Goal: Information Seeking & Learning: Understand process/instructions

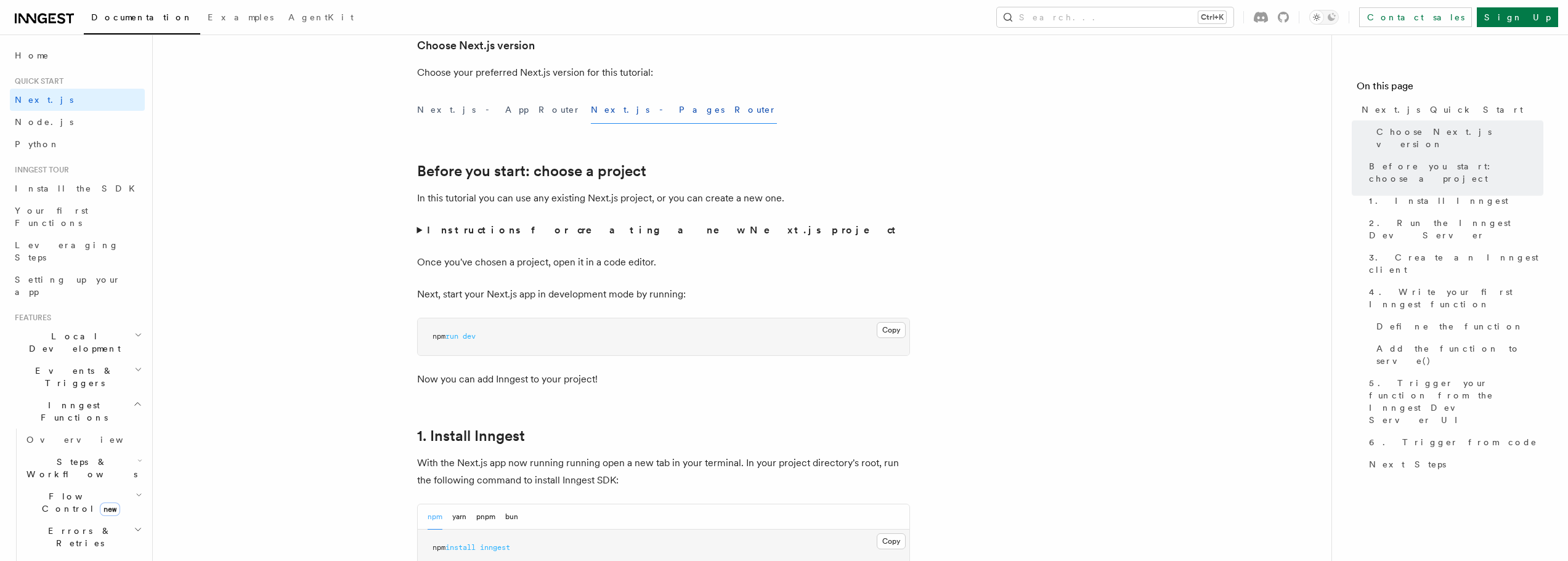
scroll to position [246, 0]
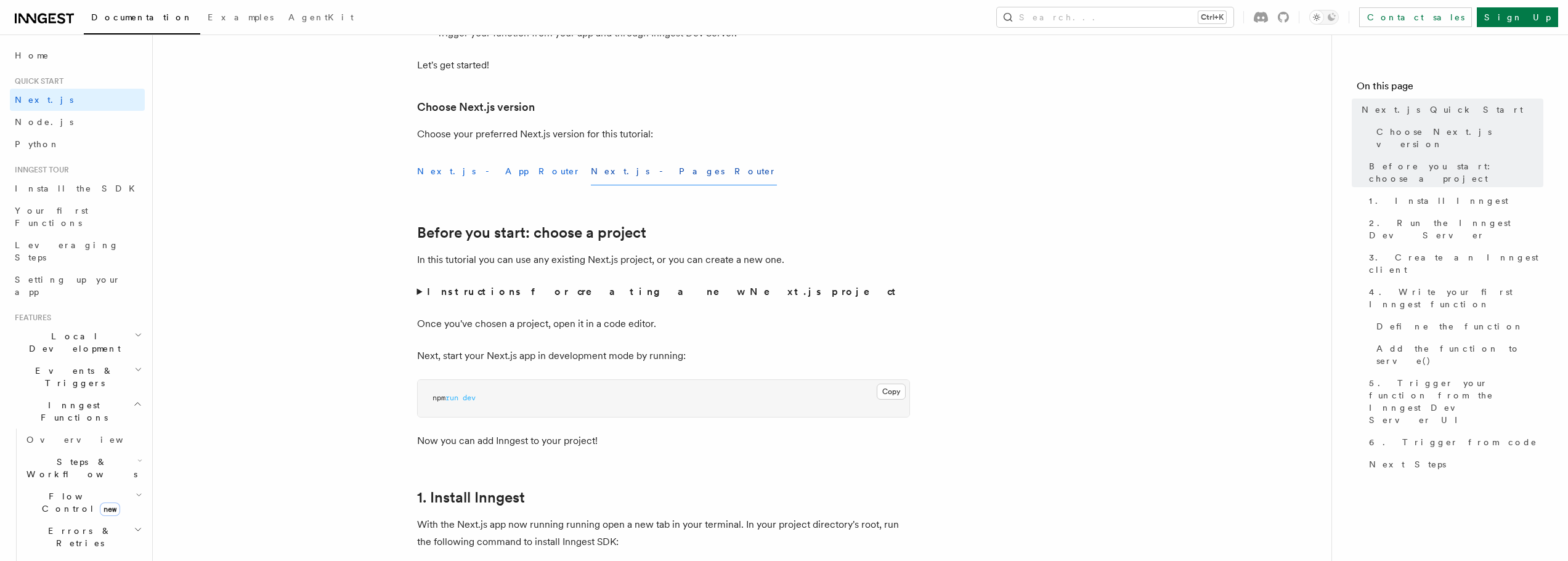
click at [453, 173] on button "Next.js - App Router" at bounding box center [499, 172] width 164 height 28
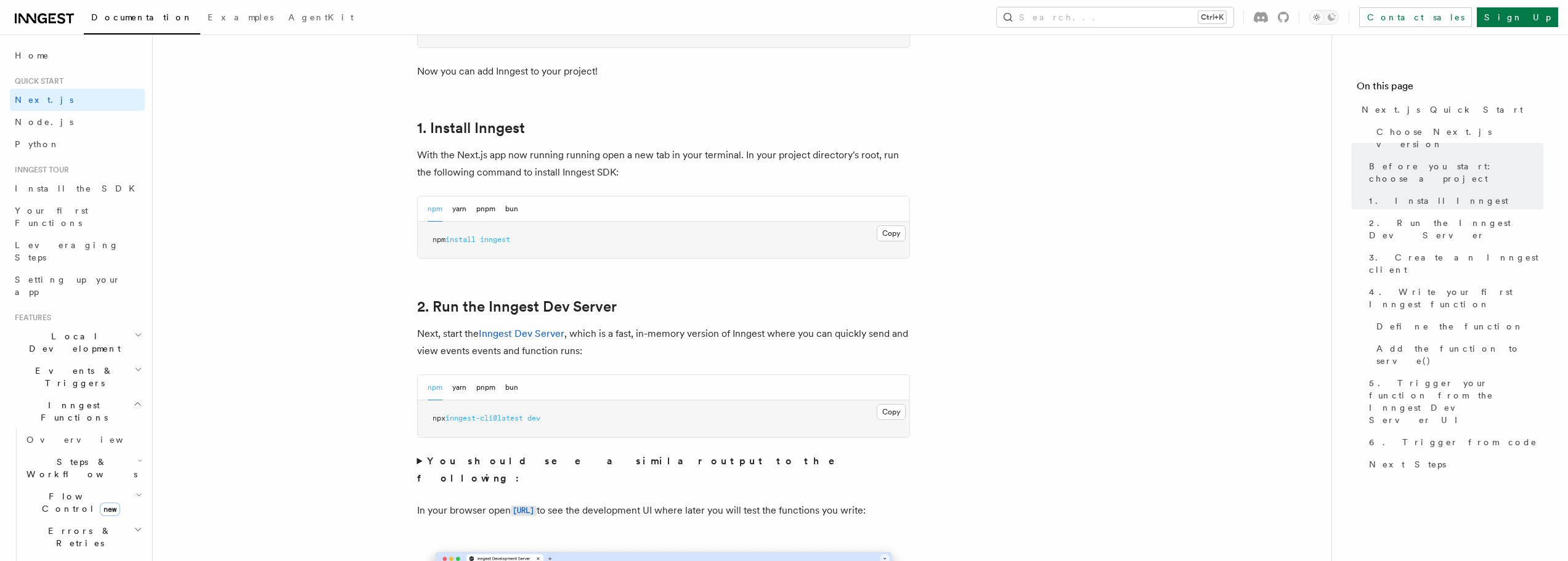
scroll to position [740, 0]
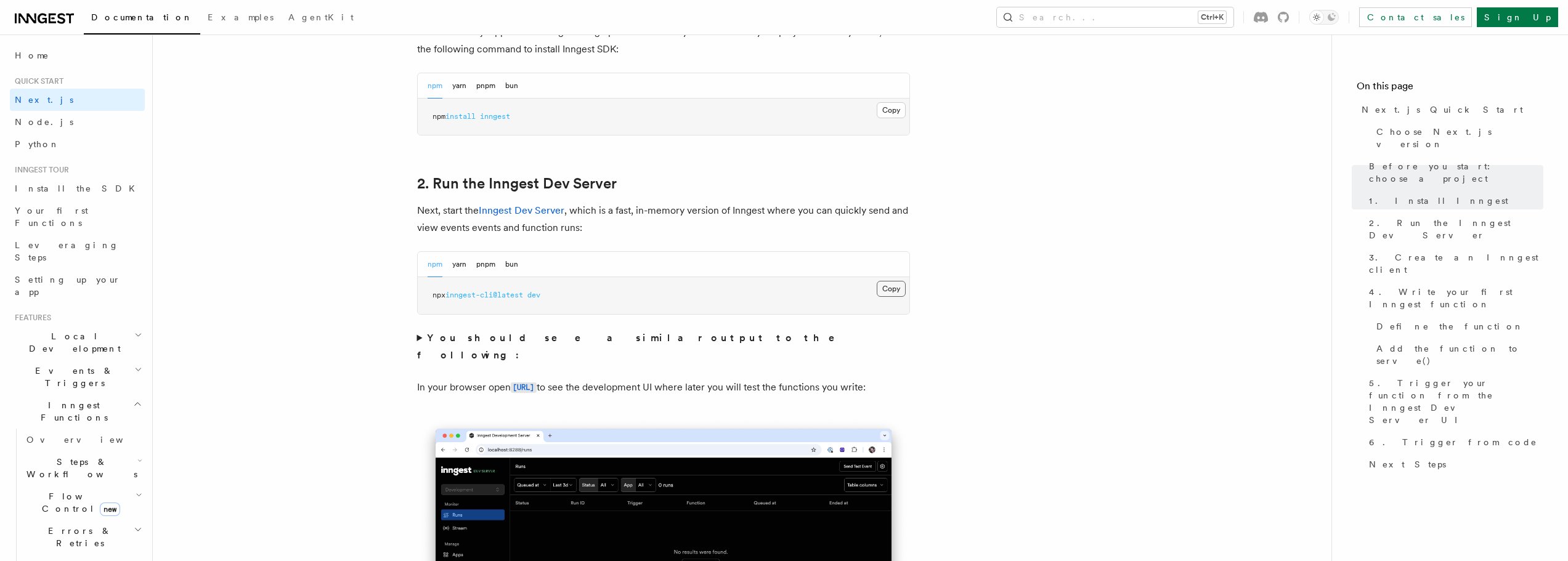
click at [887, 290] on button "Copy Copied" at bounding box center [891, 289] width 29 height 16
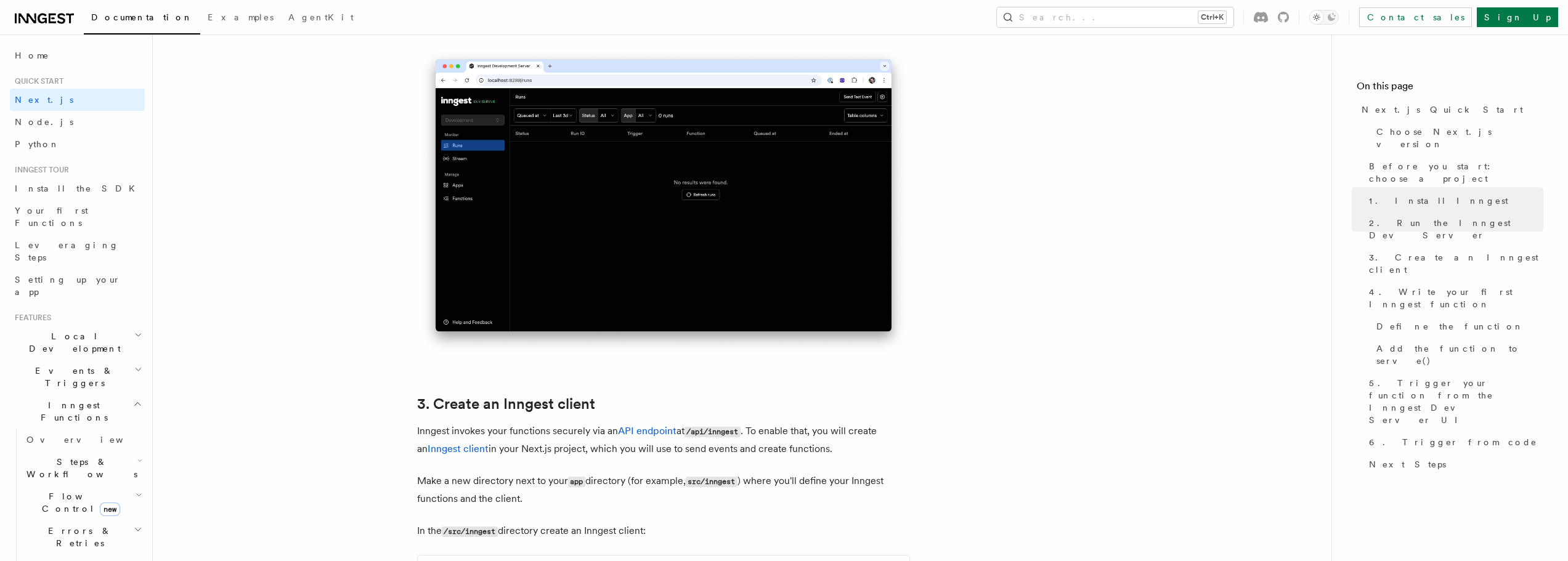
scroll to position [1171, 0]
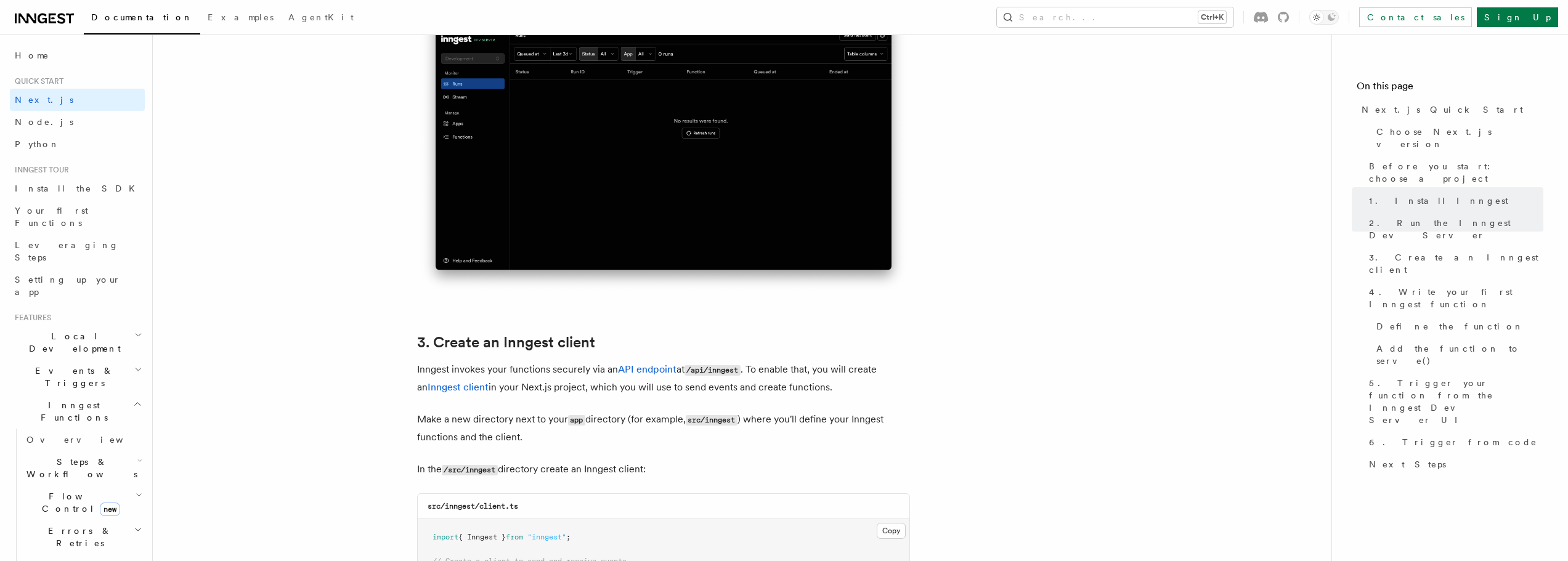
click at [493, 375] on p "Inngest invokes your functions securely via an API endpoint at /api/inngest . T…" at bounding box center [663, 379] width 493 height 35
click at [491, 374] on p "Inngest invokes your functions securely via an API endpoint at /api/inngest . T…" at bounding box center [663, 379] width 493 height 35
click at [544, 384] on p "Inngest invokes your functions securely via an API endpoint at /api/inngest . T…" at bounding box center [663, 379] width 493 height 35
click at [549, 380] on p "Inngest invokes your functions securely via an API endpoint at /api/inngest . T…" at bounding box center [663, 379] width 493 height 35
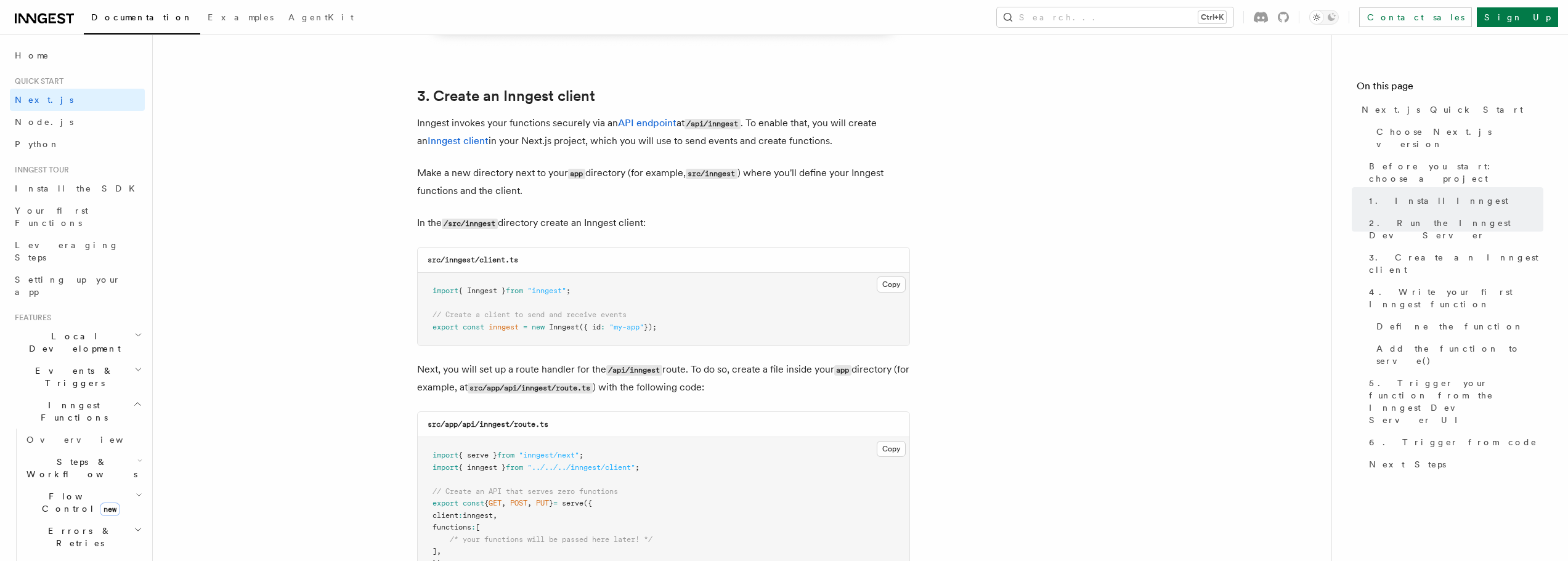
scroll to position [1479, 0]
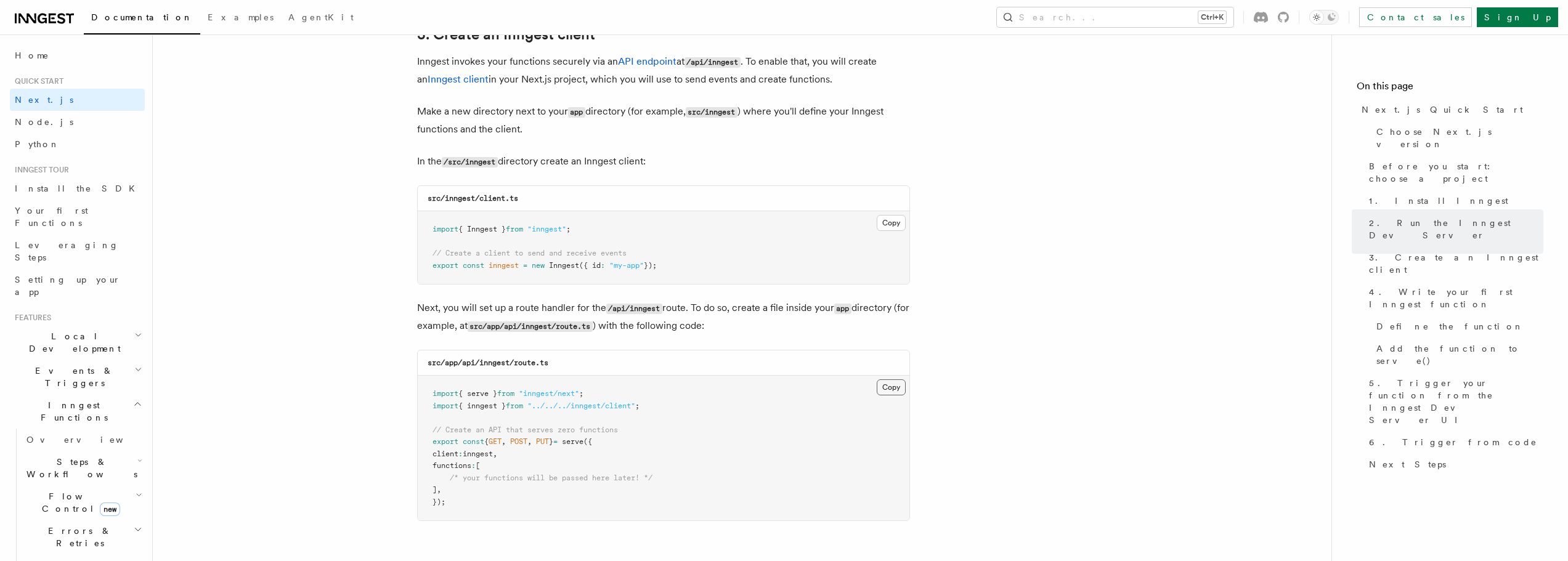
click at [887, 386] on button "Copy Copied" at bounding box center [891, 388] width 29 height 16
